Goal: Check status: Check status

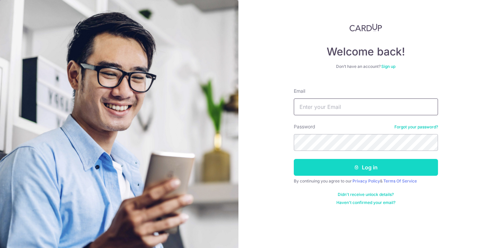
type input "[PERSON_NAME][EMAIL_ADDRESS][DOMAIN_NAME]"
click at [358, 171] on button "Log in" at bounding box center [366, 167] width 144 height 17
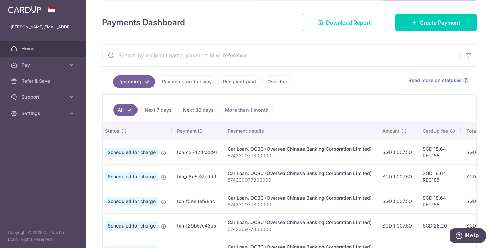
scroll to position [81, 0]
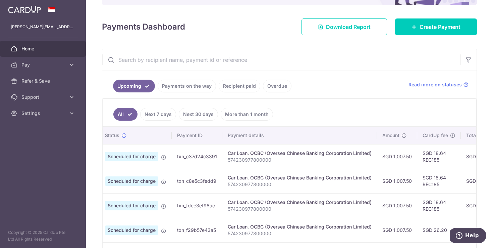
click at [179, 88] on link "Payments on the way" at bounding box center [187, 86] width 58 height 13
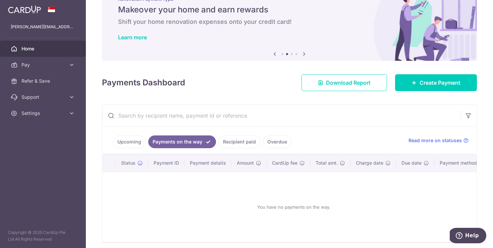
scroll to position [55, 0]
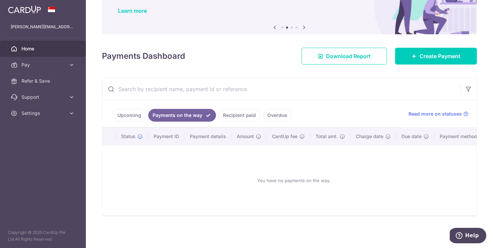
click at [230, 113] on link "Recipient paid" at bounding box center [240, 115] width 42 height 13
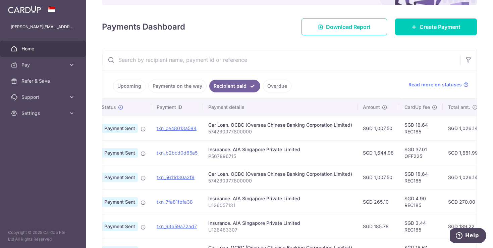
scroll to position [0, 0]
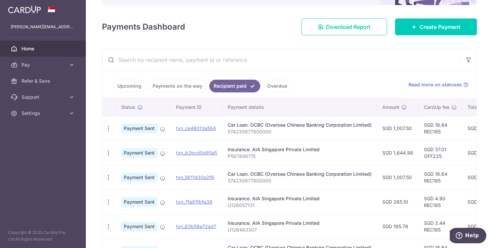
click at [119, 83] on link "Upcoming" at bounding box center [129, 86] width 33 height 13
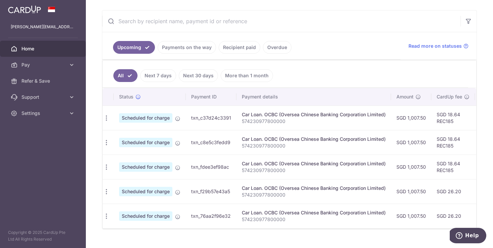
scroll to position [0, 0]
